Goal: Navigation & Orientation: Find specific page/section

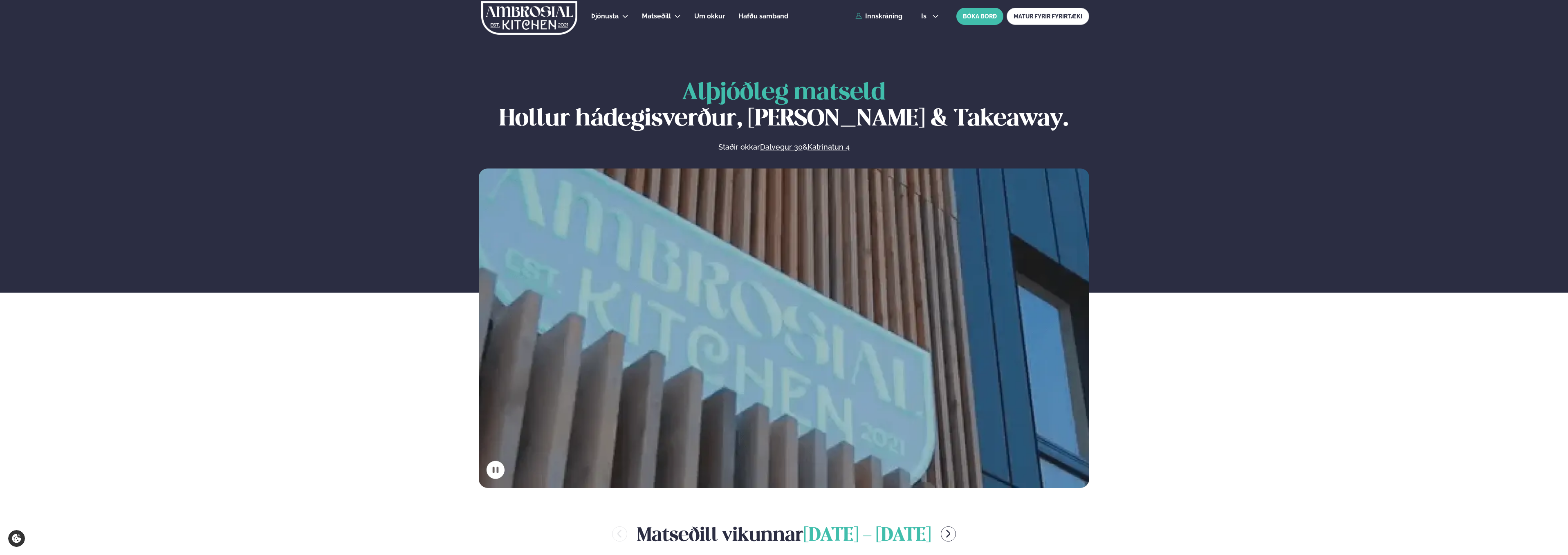
scroll to position [414, 0]
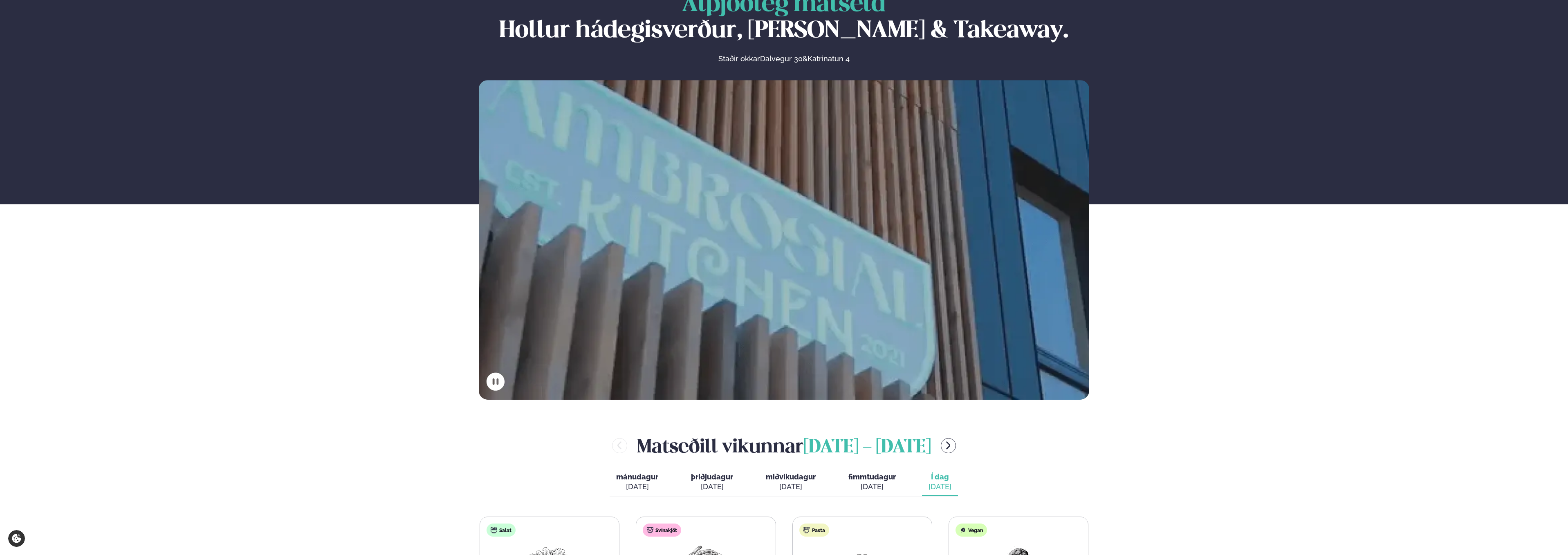
scroll to position [392, 0]
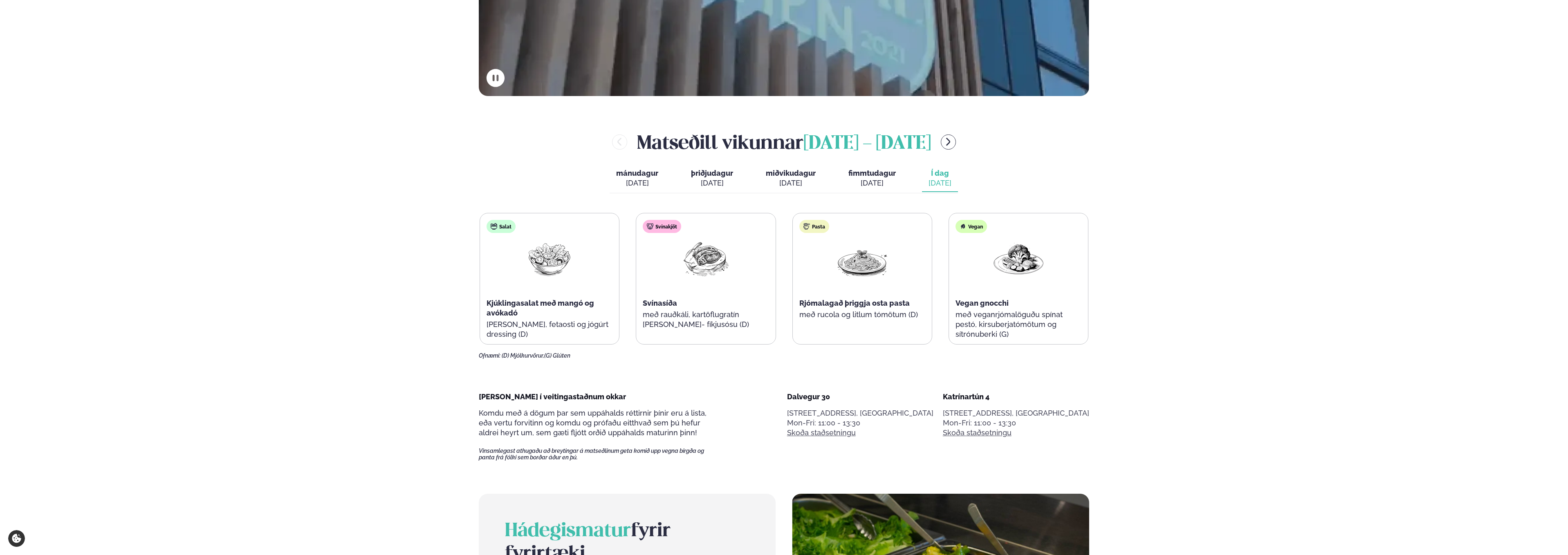
click at [697, 260] on img at bounding box center [705, 259] width 52 height 38
